Goal: Task Accomplishment & Management: Manage account settings

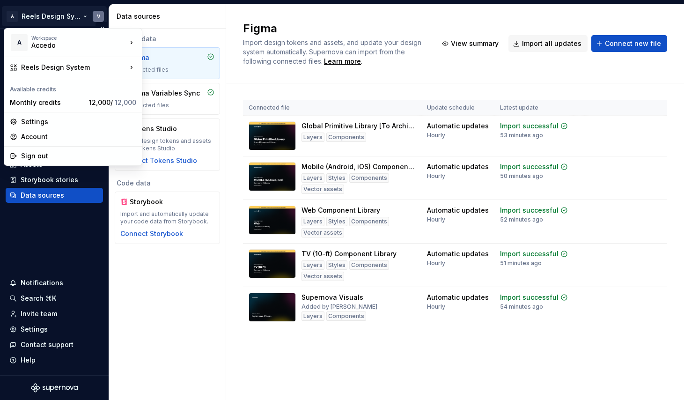
click at [53, 11] on html "A Reels Design System V Home Documentation Analytics Code automation Design sys…" at bounding box center [342, 200] width 684 height 400
click at [66, 45] on div "Accedo" at bounding box center [71, 45] width 80 height 9
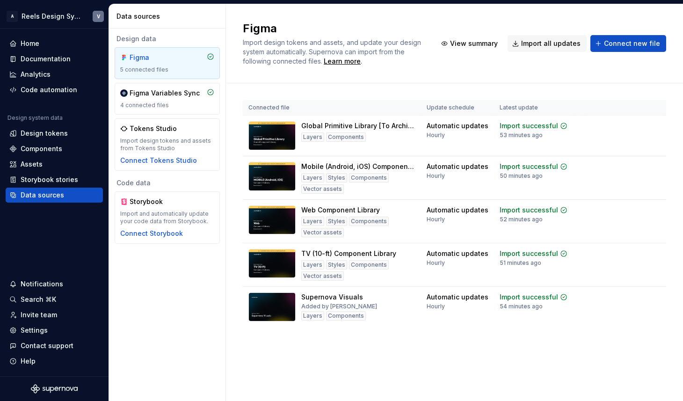
click at [66, 256] on html "A Reels Design System V Home Documentation Analytics Code automation Design sys…" at bounding box center [341, 200] width 683 height 401
click at [18, 37] on div "Home" at bounding box center [54, 43] width 97 height 15
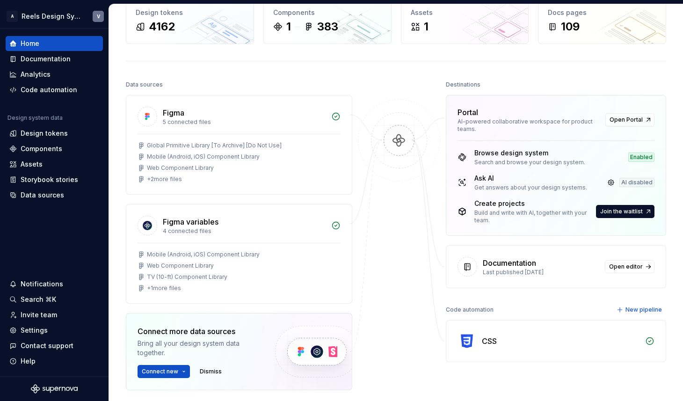
scroll to position [67, 0]
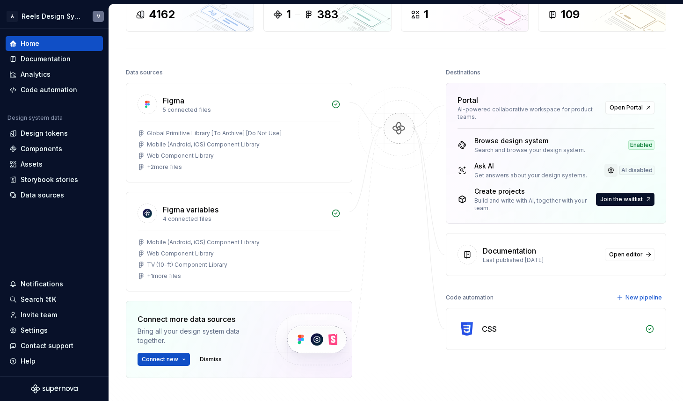
click at [609, 169] on link at bounding box center [611, 170] width 13 height 13
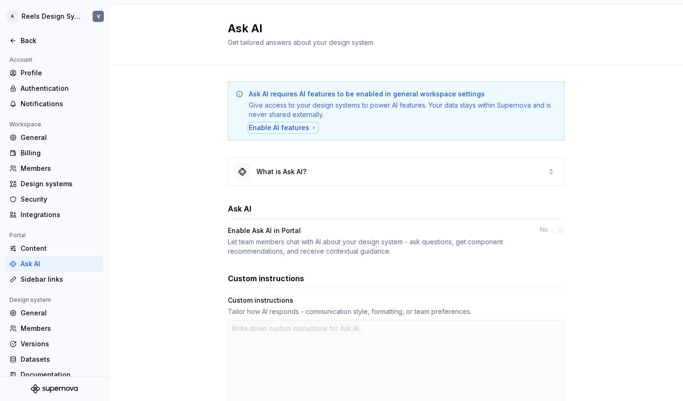
click at [277, 128] on div "Enable AI features" at bounding box center [283, 127] width 69 height 9
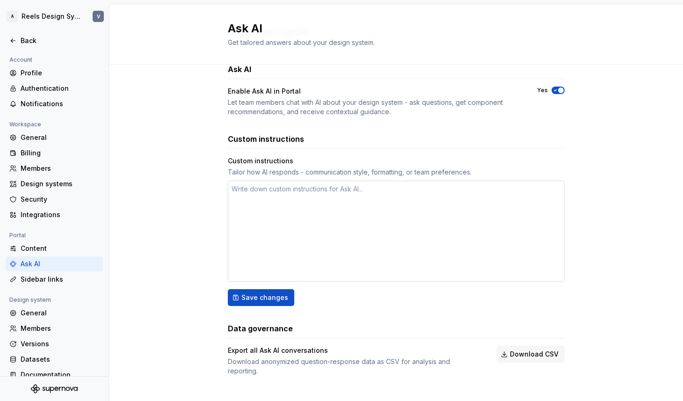
scroll to position [65, 0]
click at [268, 296] on span "Save changes" at bounding box center [264, 296] width 47 height 9
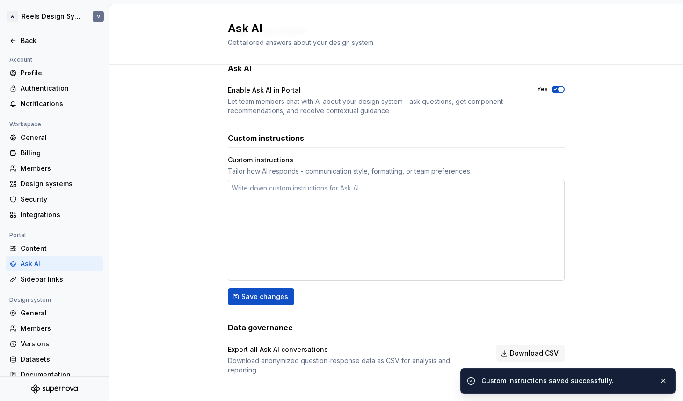
scroll to position [0, 0]
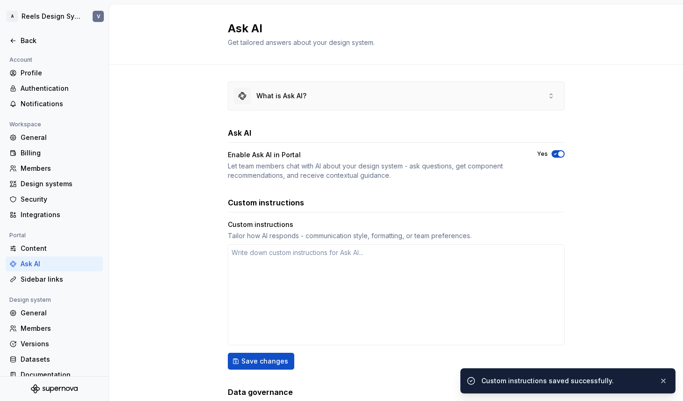
click at [388, 92] on div "What is Ask AI?" at bounding box center [396, 96] width 336 height 28
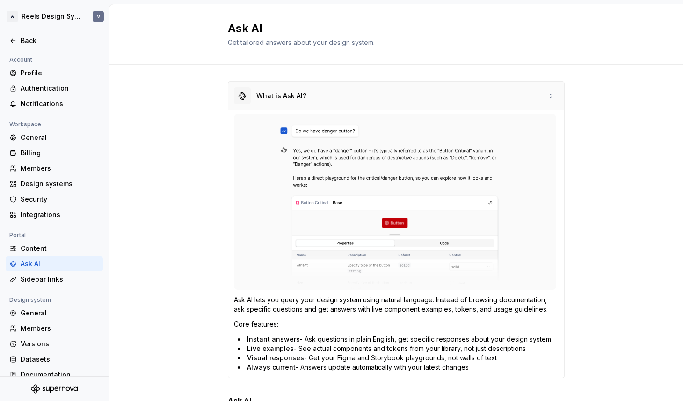
type textarea "*"
click at [30, 40] on div "Back" at bounding box center [60, 40] width 79 height 9
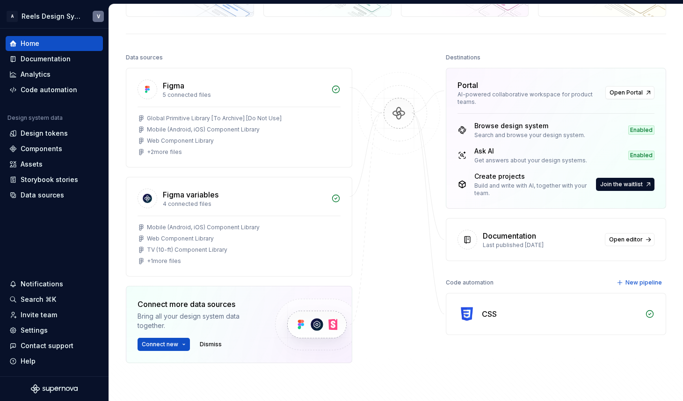
scroll to position [82, 0]
click at [626, 91] on span "Open Portal" at bounding box center [626, 91] width 33 height 7
